Goal: Navigation & Orientation: Go to known website

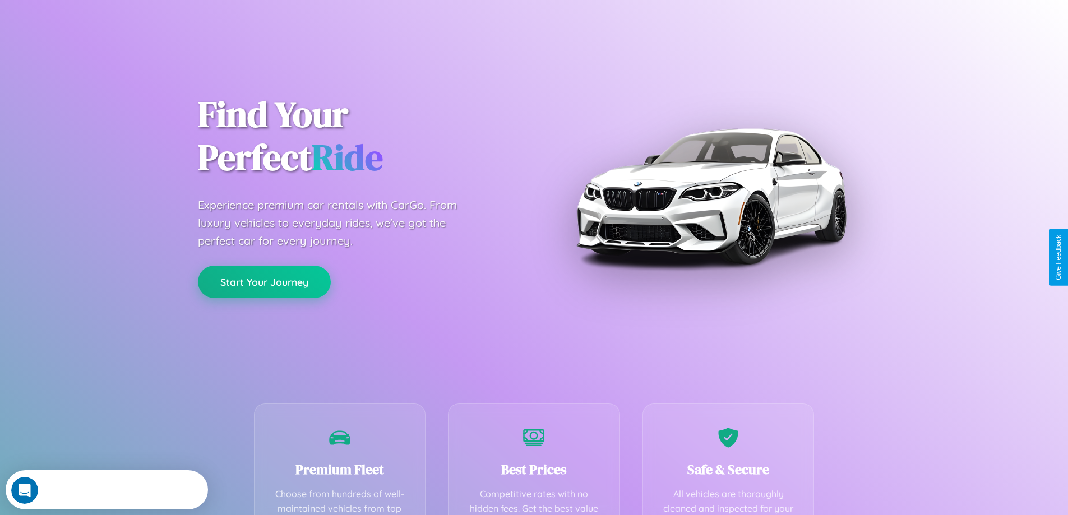
click at [264, 282] on button "Start Your Journey" at bounding box center [264, 282] width 133 height 33
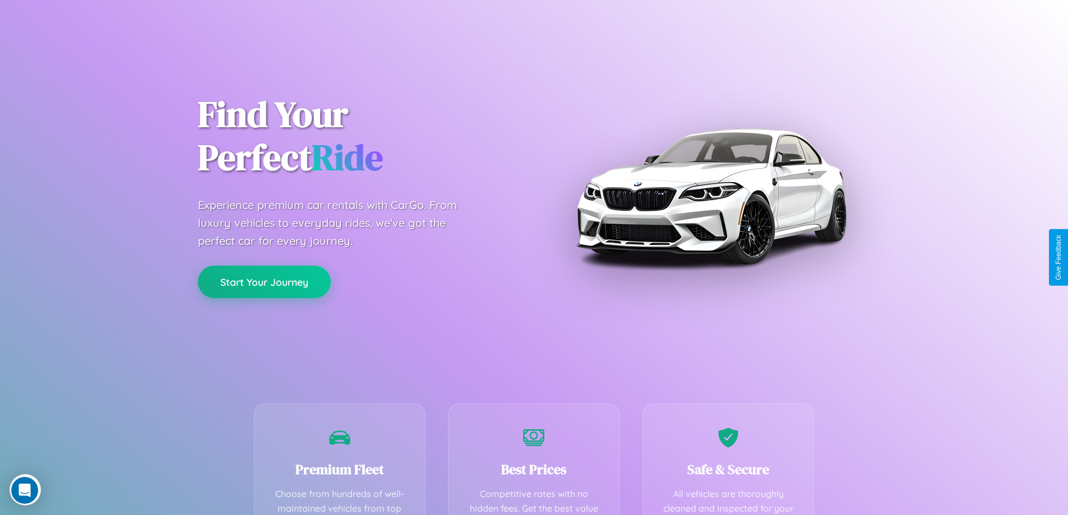
click at [264, 282] on button "Start Your Journey" at bounding box center [264, 282] width 133 height 33
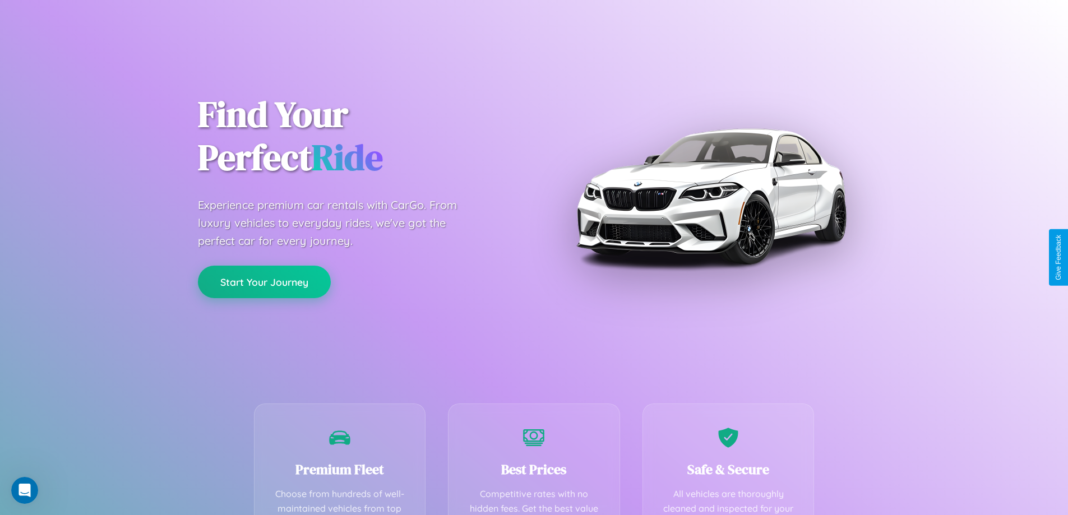
click at [264, 282] on button "Start Your Journey" at bounding box center [264, 282] width 133 height 33
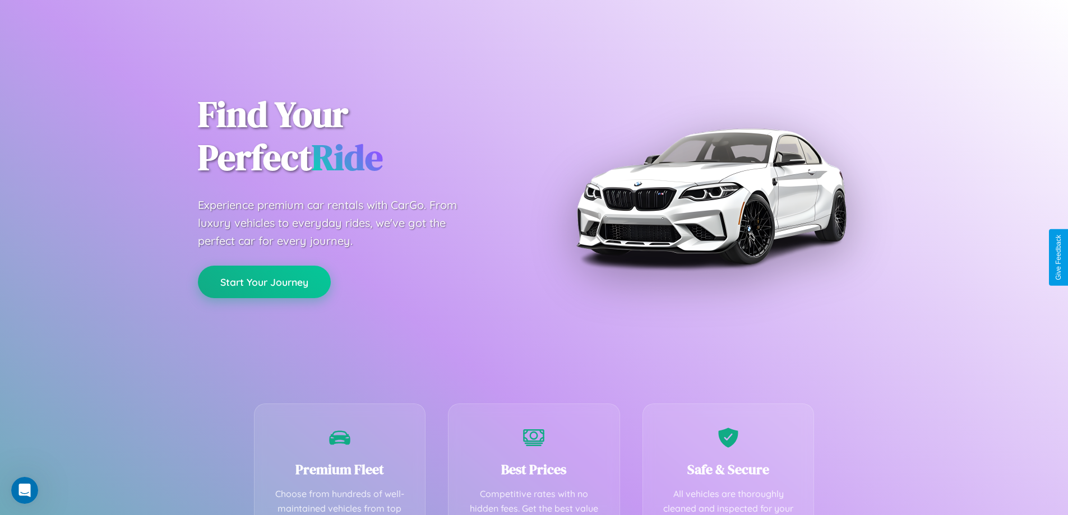
click at [264, 282] on button "Start Your Journey" at bounding box center [264, 282] width 133 height 33
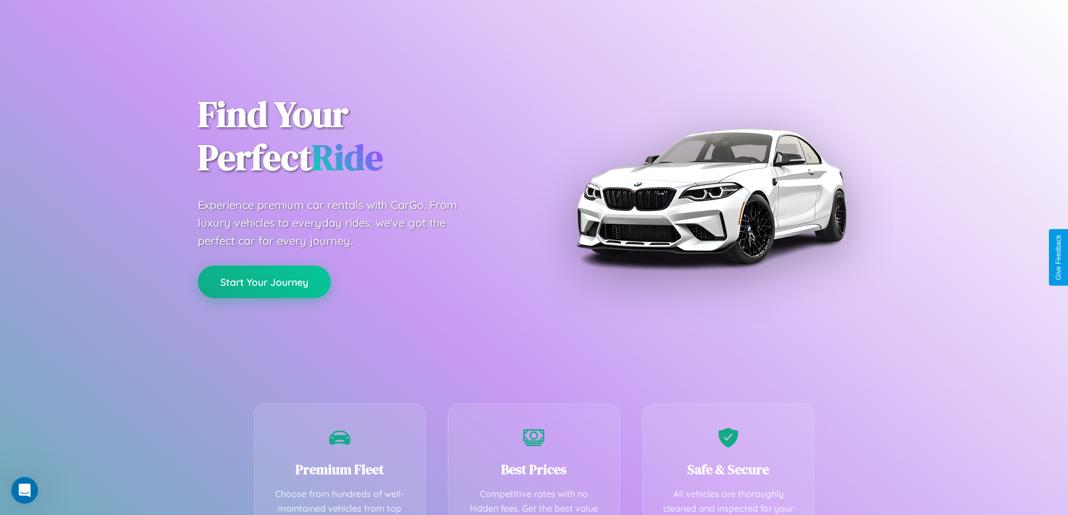
click at [264, 282] on button "Start Your Journey" at bounding box center [264, 282] width 133 height 33
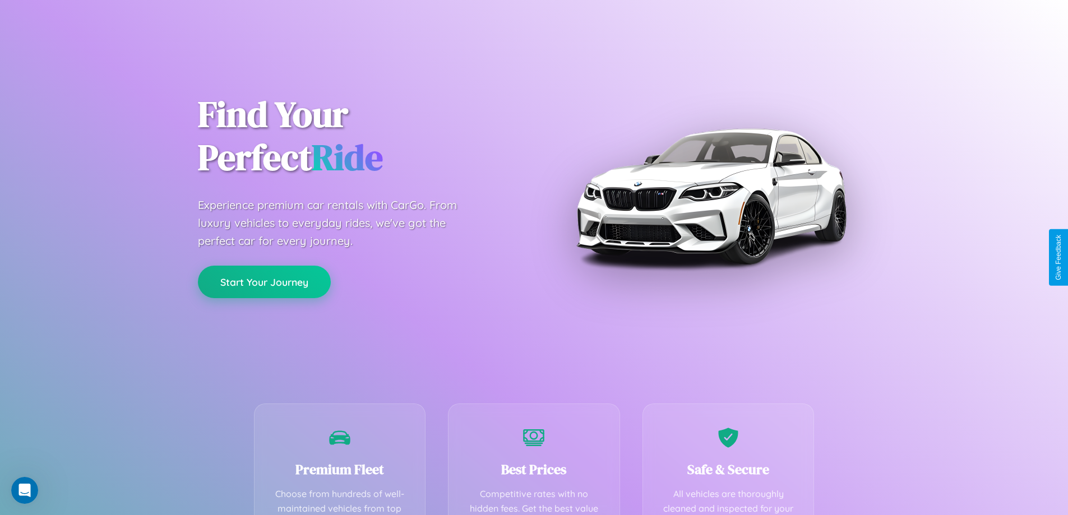
click at [264, 282] on button "Start Your Journey" at bounding box center [264, 282] width 133 height 33
